Goal: Book appointment/travel/reservation

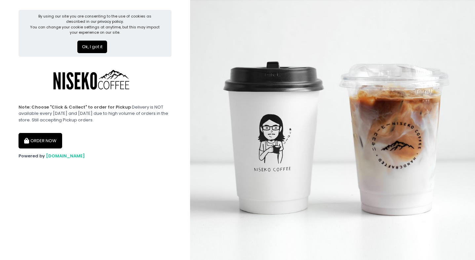
click at [42, 145] on button "ORDER NOW" at bounding box center [41, 141] width 44 height 16
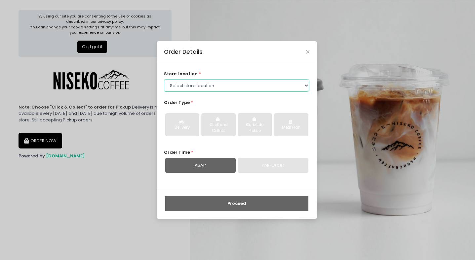
click at [180, 89] on select "Select store location [GEOGRAPHIC_DATA] [GEOGRAPHIC_DATA] Niseko Coffee [GEOGRA…" at bounding box center [236, 85] width 145 height 13
select select "645a039fd957f8b56cab6e88"
click at [164, 79] on select "Select store location [GEOGRAPHIC_DATA] [GEOGRAPHIC_DATA] Niseko Coffee [GEOGRA…" at bounding box center [236, 85] width 145 height 13
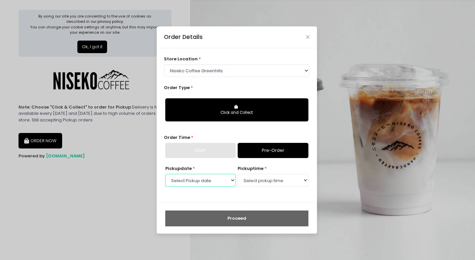
click at [219, 182] on select "Select Pickup date [DATE] [DATE] [DATE] [DATE] [DATE] [DATE] [DATE] [DATE] [DAT…" at bounding box center [200, 180] width 70 height 13
select select "[DATE]"
click at [165, 174] on select "Select Pickup date [DATE] [DATE] [DATE] [DATE] [DATE] [DATE] [DATE] [DATE] [DAT…" at bounding box center [200, 180] width 70 height 13
click at [264, 181] on select "Select pickup time 11:00 AM - 11:30 AM 11:30 AM - 12:00 PM 12:00 PM - 12:30 PM …" at bounding box center [273, 180] width 70 height 13
select select "11:00"
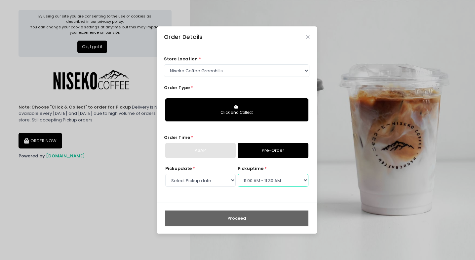
click at [238, 174] on select "Select pickup time 11:00 AM - 11:30 AM 11:30 AM - 12:00 PM 12:00 PM - 12:30 PM …" at bounding box center [273, 180] width 70 height 13
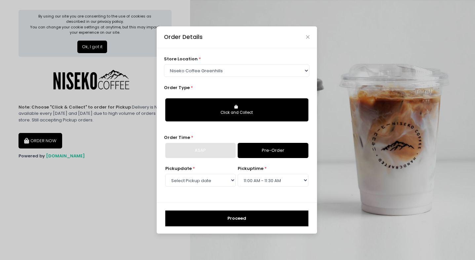
click at [264, 215] on button "Proceed" at bounding box center [236, 219] width 143 height 16
